Goal: Check status: Check status

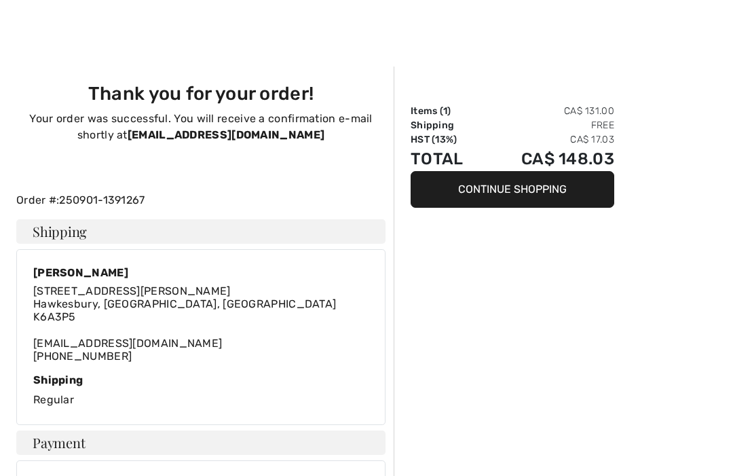
scroll to position [60, 0]
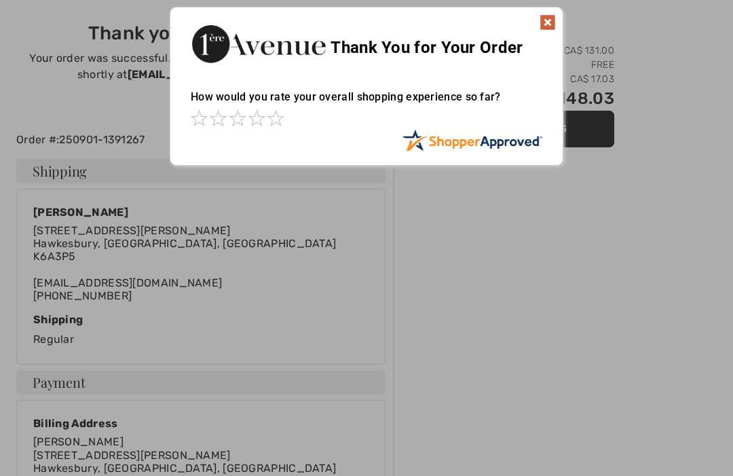
click at [593, 343] on div at bounding box center [366, 238] width 733 height 476
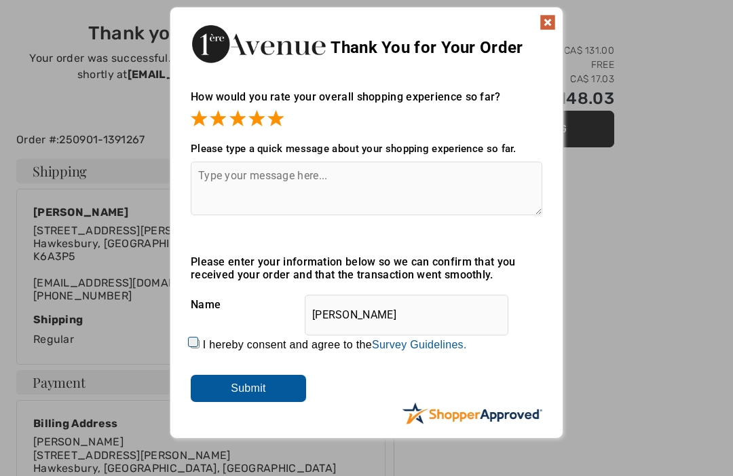
click at [542, 29] on img at bounding box center [548, 22] width 16 height 16
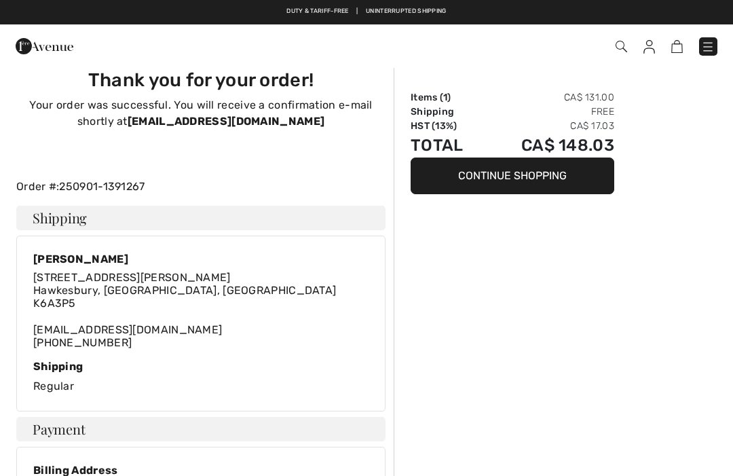
scroll to position [0, 0]
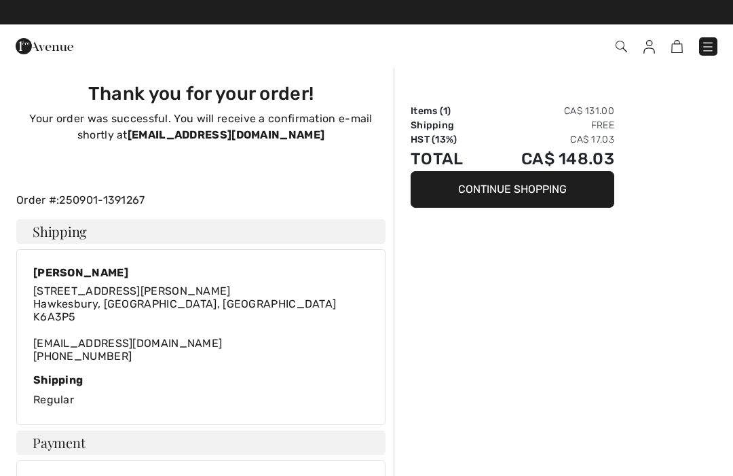
click at [75, 203] on link "250901-1391267" at bounding box center [102, 199] width 86 height 13
click at [77, 238] on h4 "Shipping" at bounding box center [200, 231] width 369 height 24
click at [616, 58] on div "Checkout" at bounding box center [517, 47] width 422 height 28
click at [621, 52] on img at bounding box center [622, 47] width 12 height 12
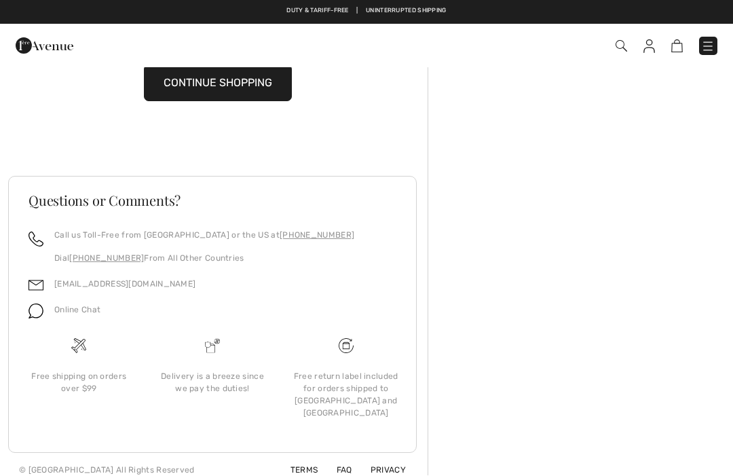
click at [711, 52] on img at bounding box center [708, 47] width 14 height 14
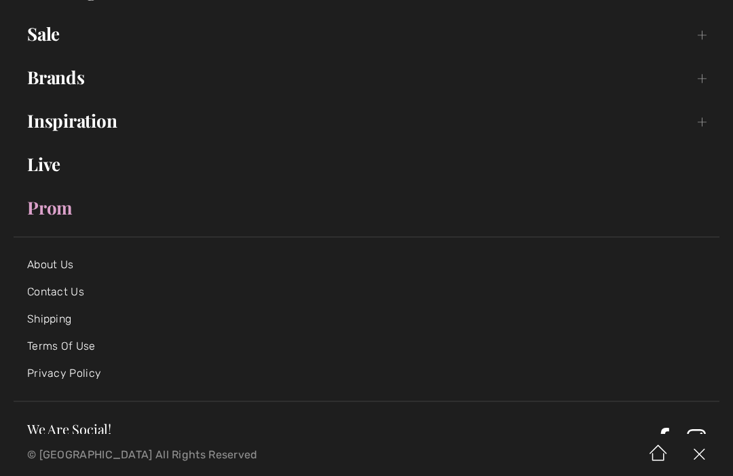
scroll to position [187, 0]
click at [55, 314] on link "Shipping" at bounding box center [49, 318] width 44 height 13
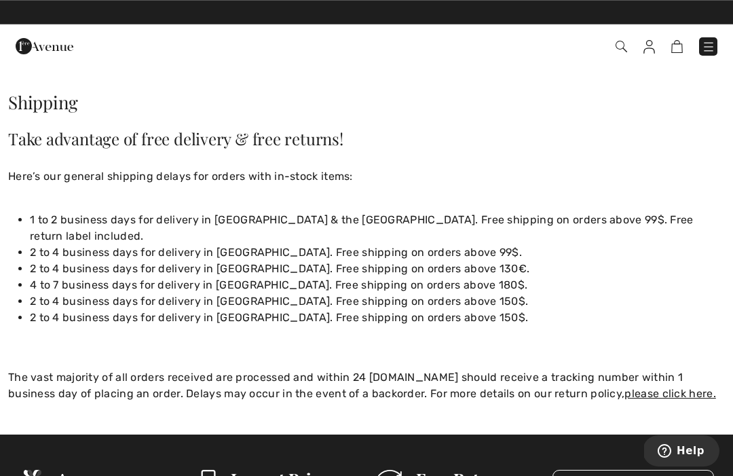
click at [654, 43] on img at bounding box center [649, 47] width 12 height 14
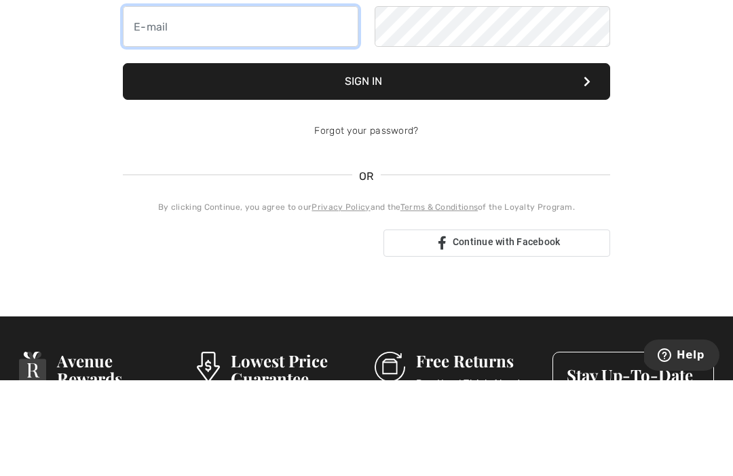
type input "lubf@premiertech.com"
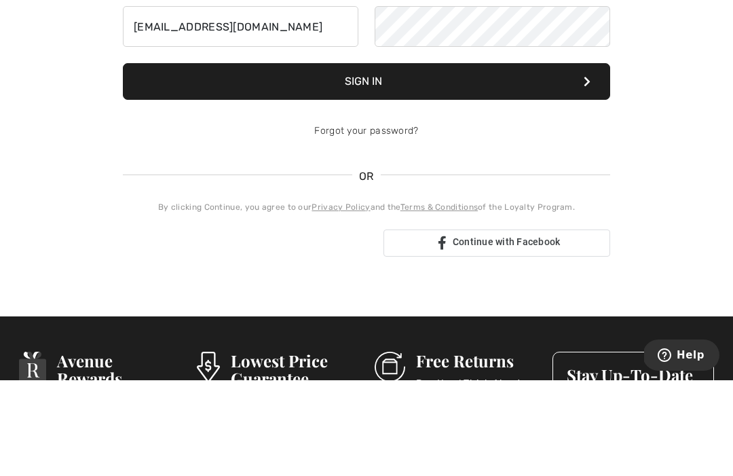
click at [367, 177] on button "Sign In" at bounding box center [366, 177] width 487 height 37
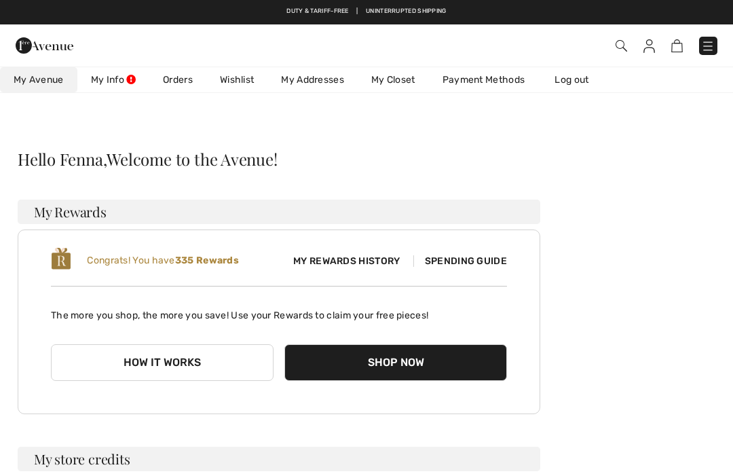
click at [179, 86] on link "Orders" at bounding box center [177, 79] width 57 height 25
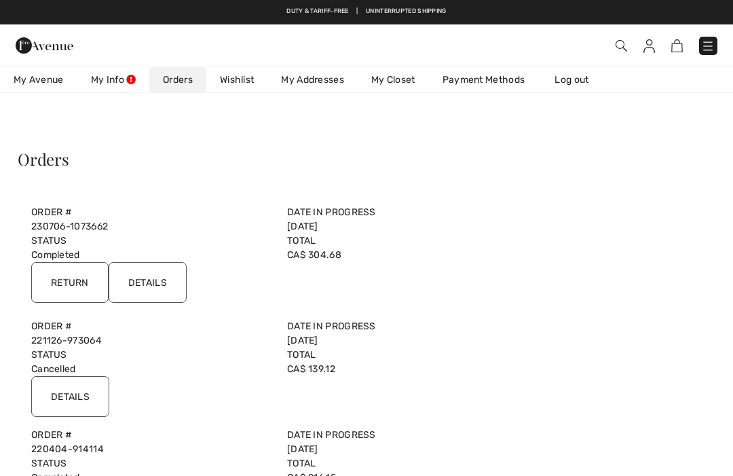
click at [43, 83] on span "My Avenue" at bounding box center [39, 80] width 50 height 14
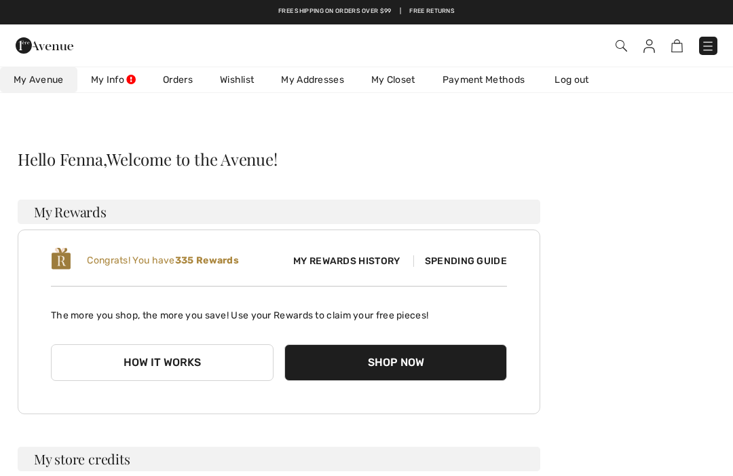
click at [42, 71] on link "My Avenue 335 Reward points" at bounding box center [38, 79] width 77 height 25
click at [328, 86] on link "My Addresses" at bounding box center [312, 79] width 90 height 25
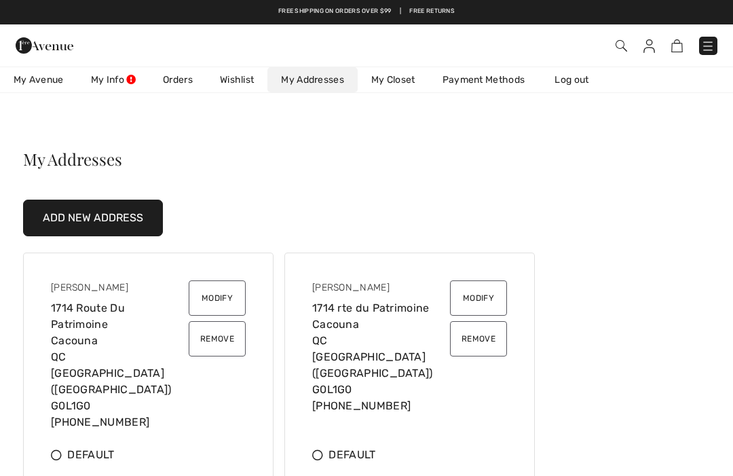
click at [713, 39] on img at bounding box center [708, 46] width 14 height 14
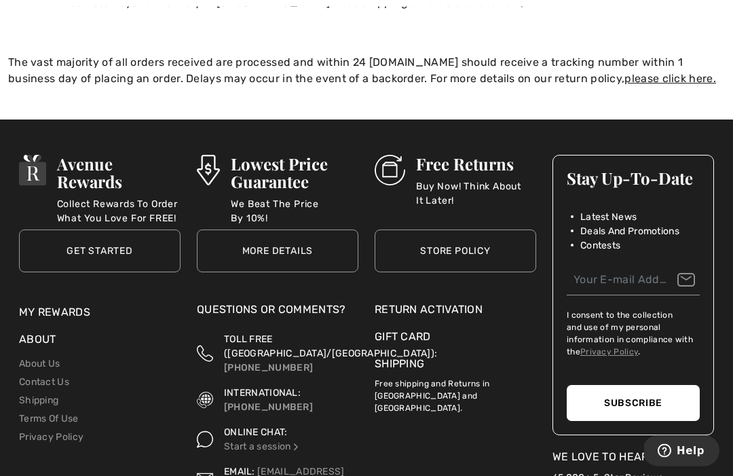
scroll to position [315, 0]
click at [422, 357] on link "Shipping" at bounding box center [400, 363] width 50 height 13
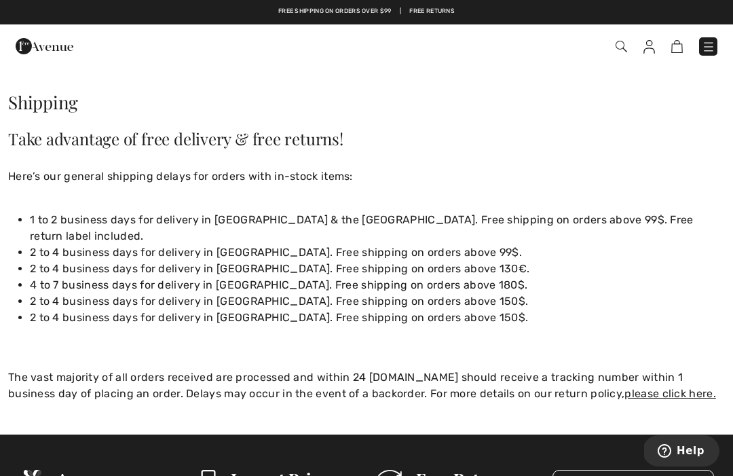
click at [635, 43] on span at bounding box center [516, 46] width 401 height 18
click at [620, 45] on img at bounding box center [622, 47] width 12 height 12
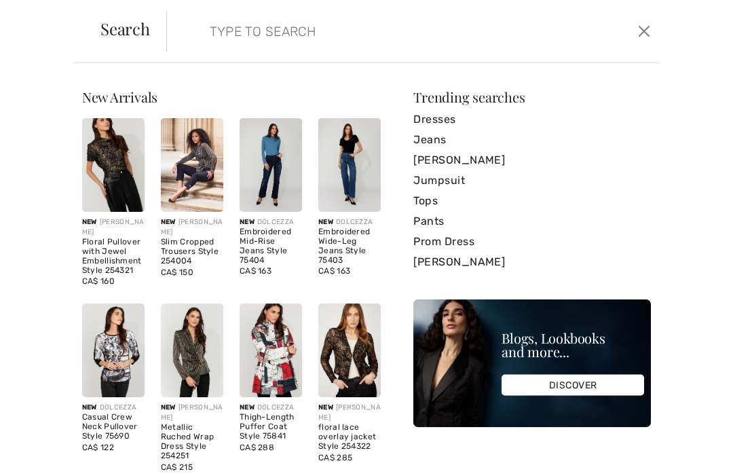
click at [652, 36] on button "Close" at bounding box center [645, 31] width 20 height 22
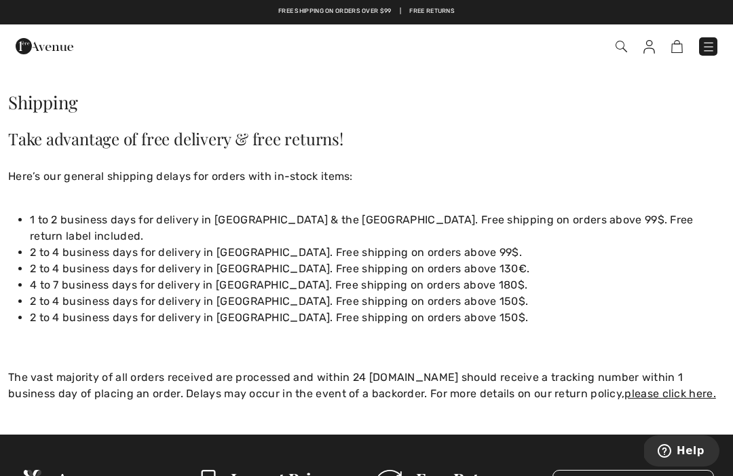
click at [682, 42] on img at bounding box center [677, 46] width 12 height 13
click at [690, 45] on span at bounding box center [516, 46] width 401 height 18
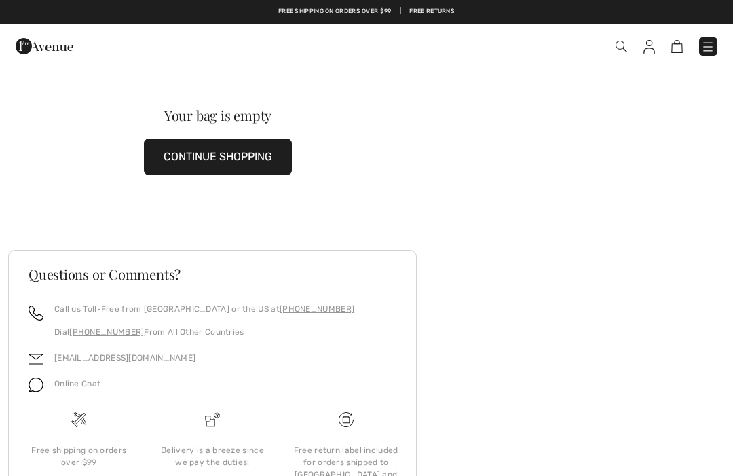
click at [249, 160] on button "CONTINUE SHOPPING" at bounding box center [218, 156] width 148 height 37
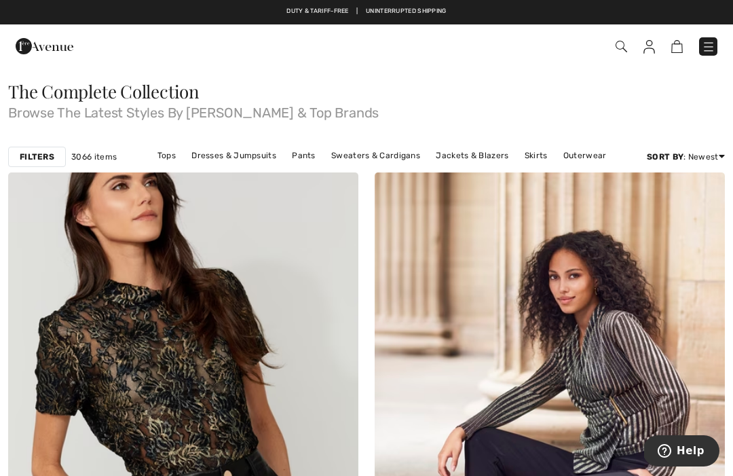
click at [618, 41] on img at bounding box center [622, 47] width 12 height 12
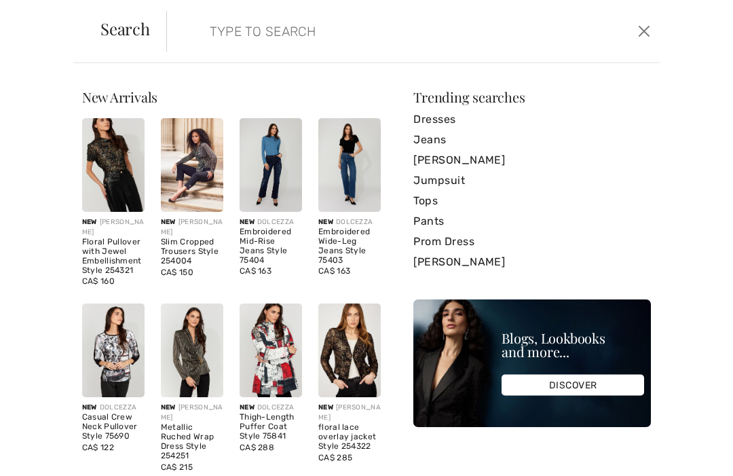
click at [648, 37] on button "Close" at bounding box center [645, 31] width 20 height 22
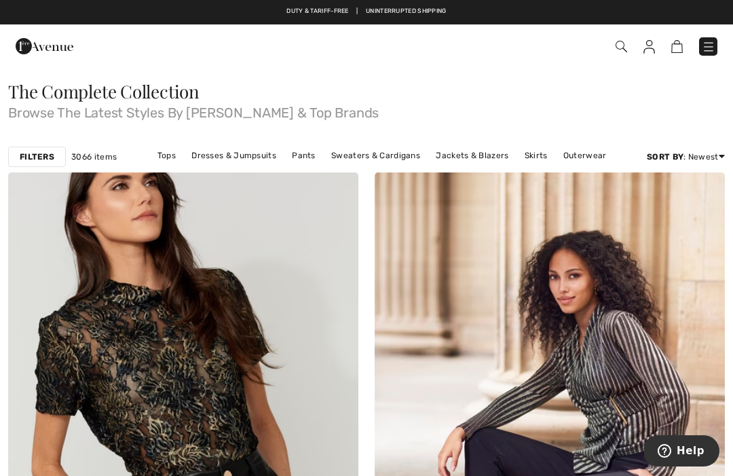
click at [652, 41] on img at bounding box center [649, 47] width 12 height 14
click at [653, 45] on img at bounding box center [649, 47] width 12 height 14
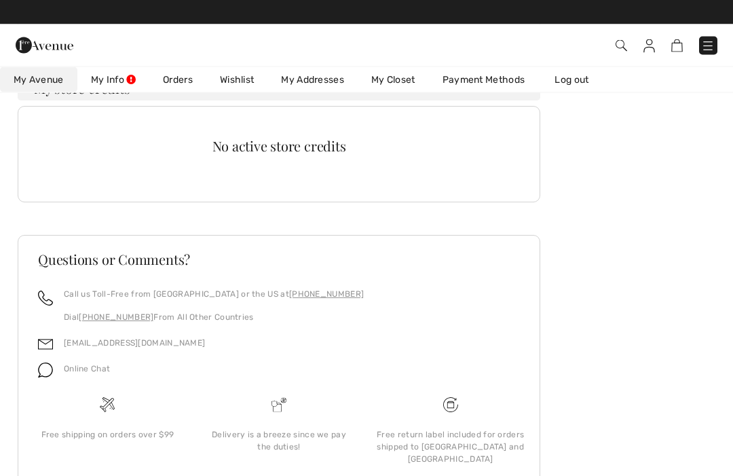
scroll to position [370, 0]
click at [132, 427] on div "Free shipping on orders over $99" at bounding box center [108, 439] width 172 height 84
click at [105, 432] on div "Free shipping on orders over $99" at bounding box center [108, 435] width 150 height 12
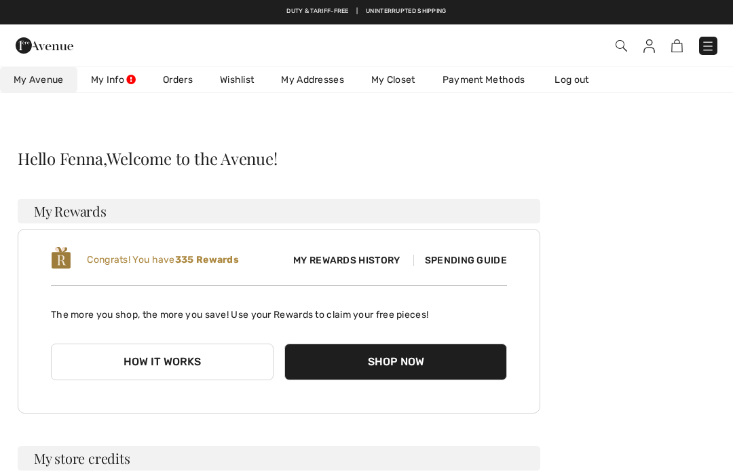
scroll to position [0, 0]
click at [116, 75] on link "My Info" at bounding box center [113, 79] width 72 height 25
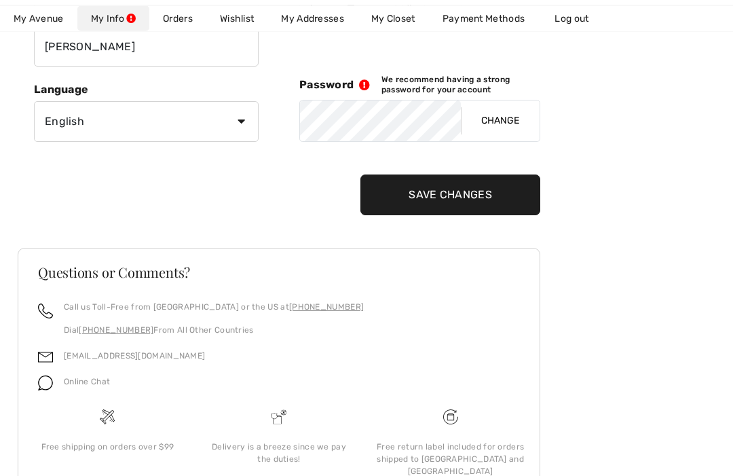
scroll to position [263, 0]
click at [506, 116] on button "Change" at bounding box center [500, 120] width 79 height 41
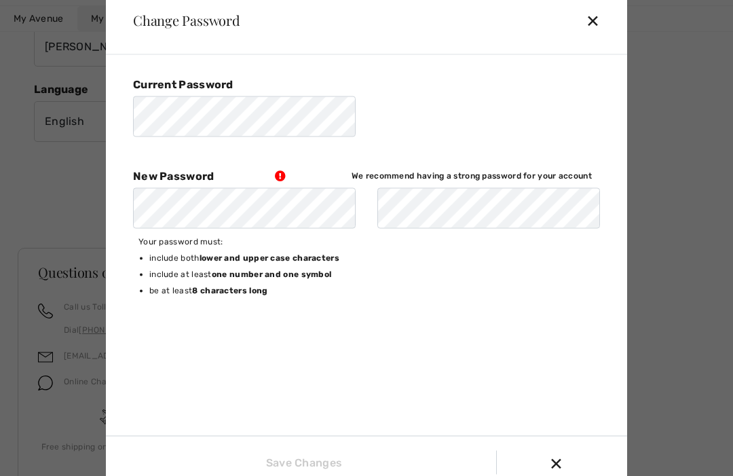
click at [601, 35] on div "✕" at bounding box center [598, 20] width 25 height 29
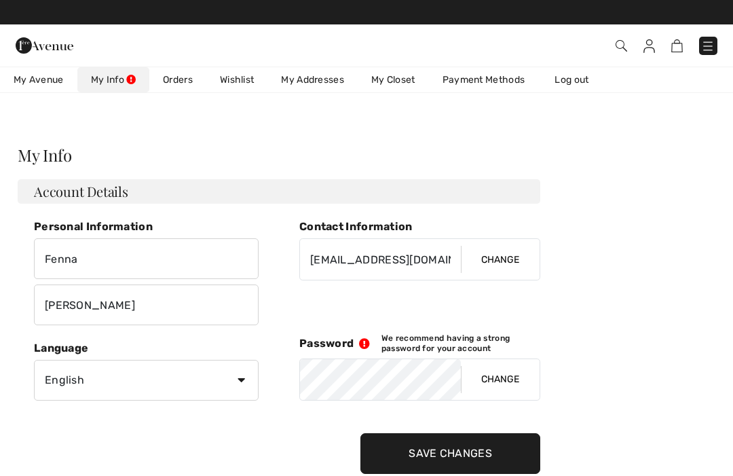
scroll to position [0, 0]
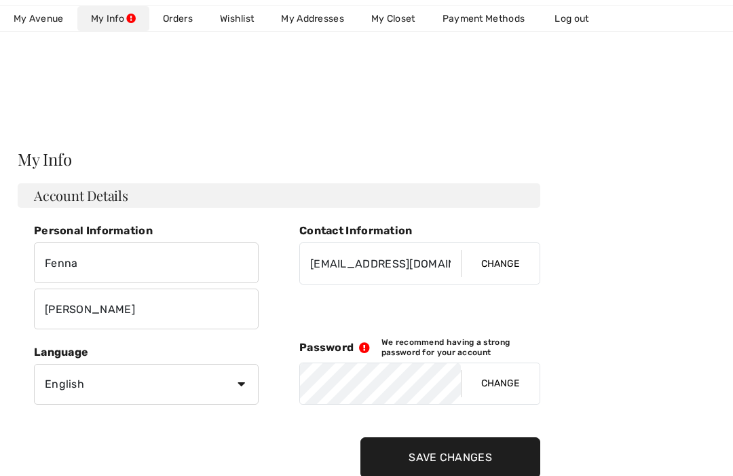
click at [62, 43] on div at bounding box center [366, 57] width 733 height 115
click at [52, 20] on span "My Avenue" at bounding box center [39, 19] width 50 height 14
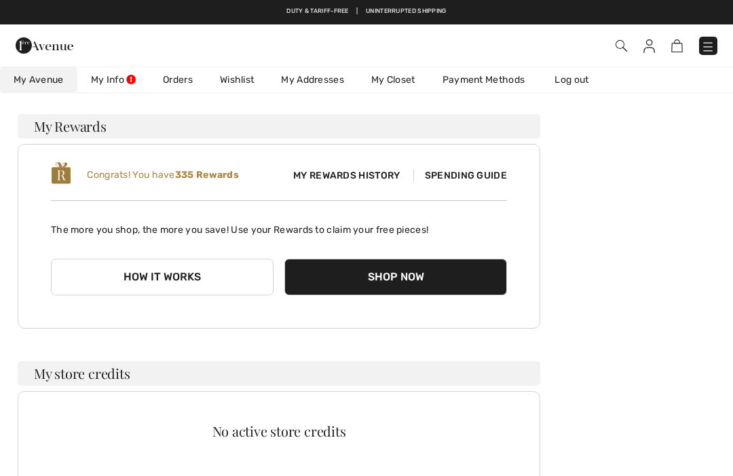
scroll to position [88, 0]
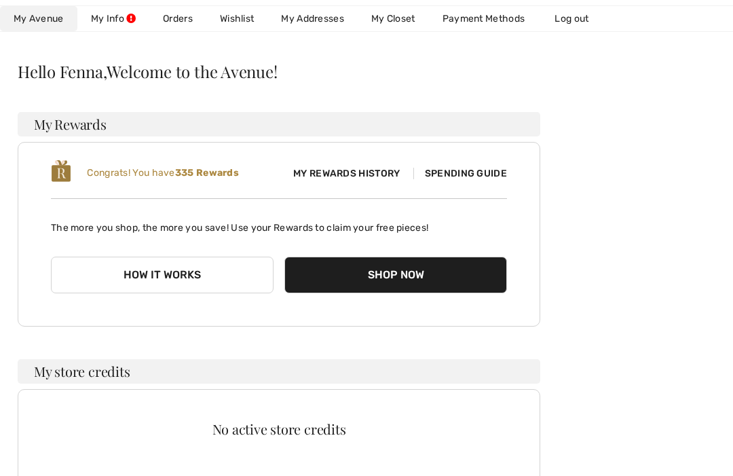
click at [360, 170] on span "My Rewards History" at bounding box center [346, 173] width 128 height 14
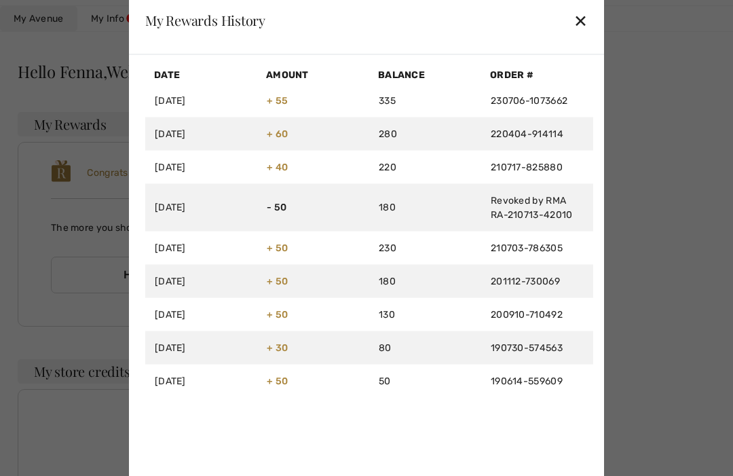
click at [554, 164] on link "210717-825880" at bounding box center [527, 167] width 72 height 12
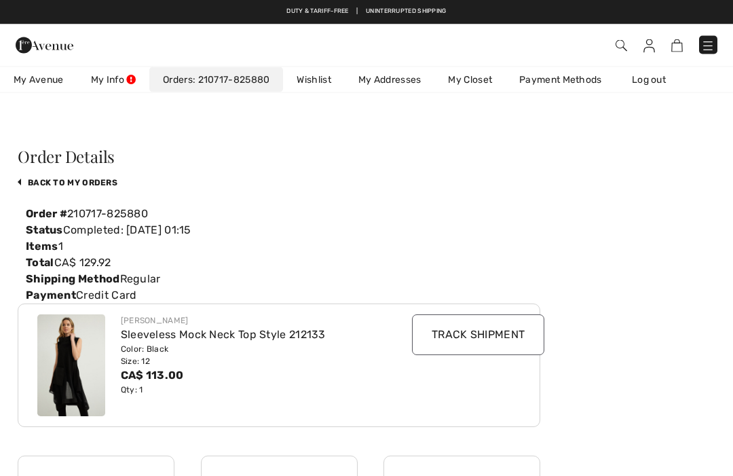
scroll to position [0, 0]
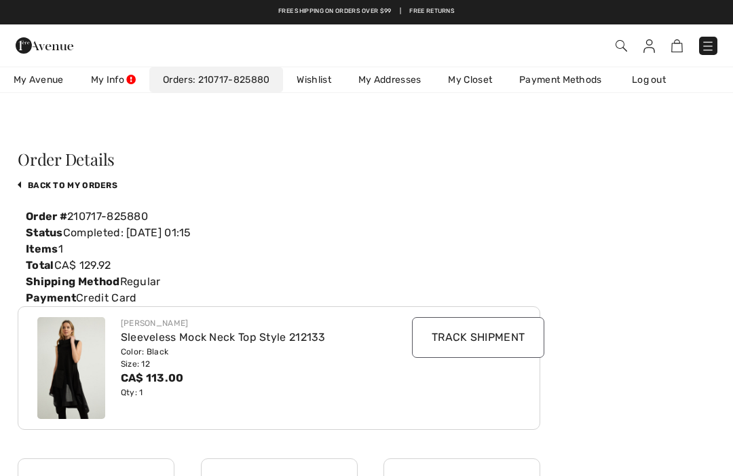
click at [91, 187] on link "back to My Orders" at bounding box center [68, 186] width 100 height 10
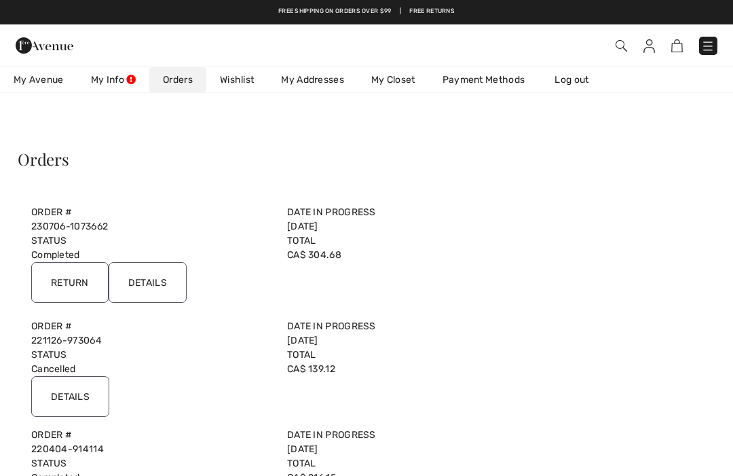
click at [635, 46] on span at bounding box center [516, 46] width 401 height 18
click at [622, 41] on img at bounding box center [622, 46] width 12 height 12
